Goal: Find contact information: Find contact information

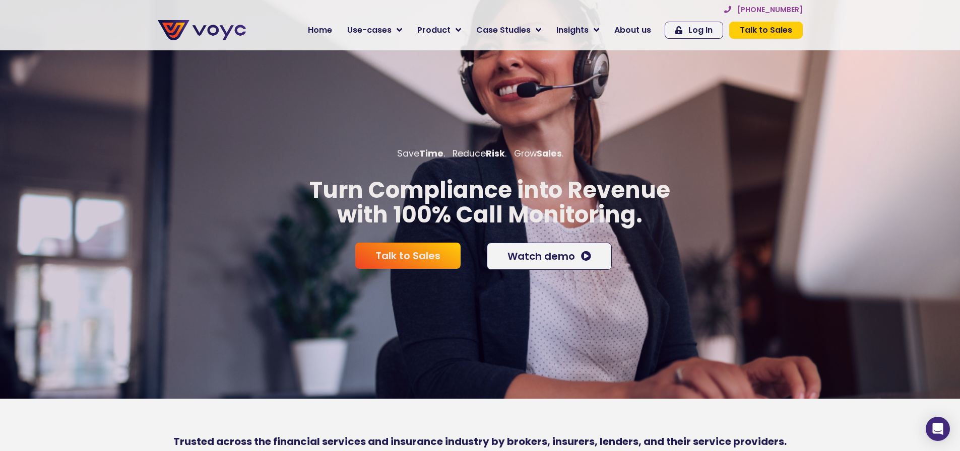
drag, startPoint x: 0, startPoint y: 0, endPoint x: 762, endPoint y: 8, distance: 762.2
drag, startPoint x: 762, startPoint y: 8, endPoint x: 752, endPoint y: 72, distance: 64.8
click at [728, 108] on div "Save Time . Reduce Risk . Grow Sales . Turn Compliance into Revenue with 100% C…" at bounding box center [480, 223] width 960 height 451
click at [771, 10] on span "[PHONE_NUMBER]" at bounding box center [769, 9] width 65 height 7
click at [771, 33] on span "Talk to Sales" at bounding box center [765, 30] width 52 height 8
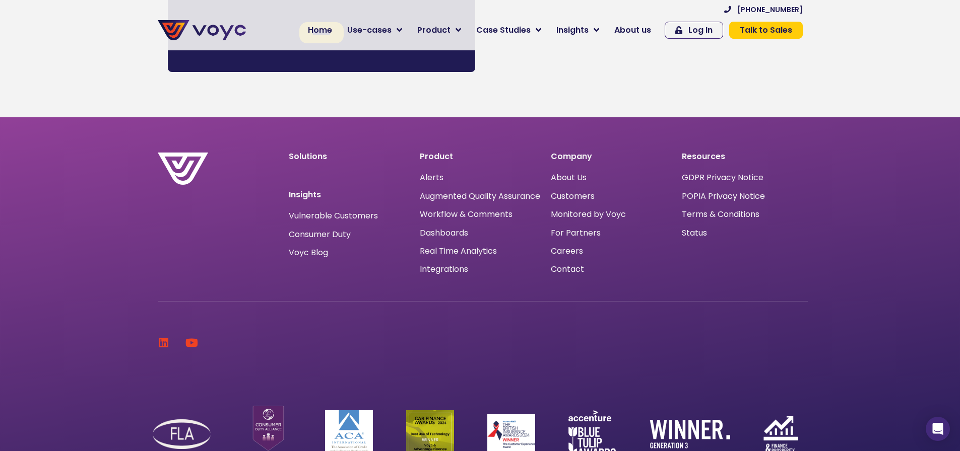
scroll to position [892, 0]
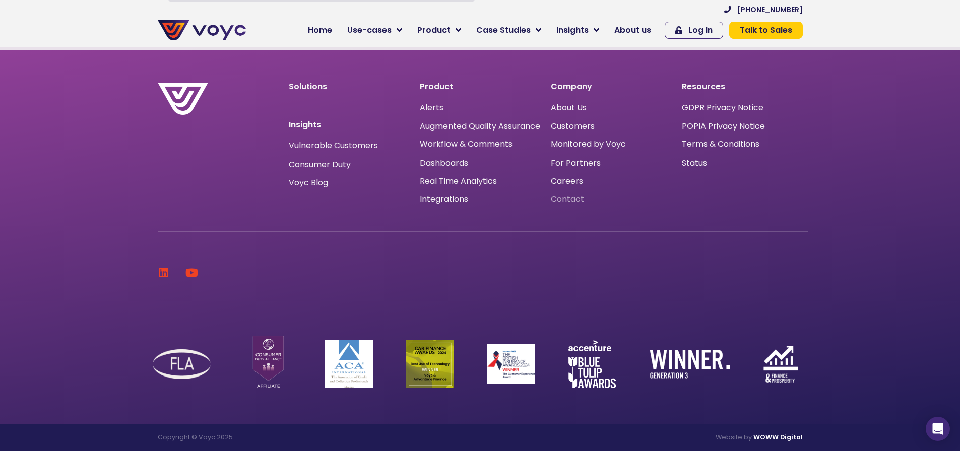
click at [564, 199] on span "Contact" at bounding box center [567, 199] width 33 height 0
